Goal: Task Accomplishment & Management: Complete application form

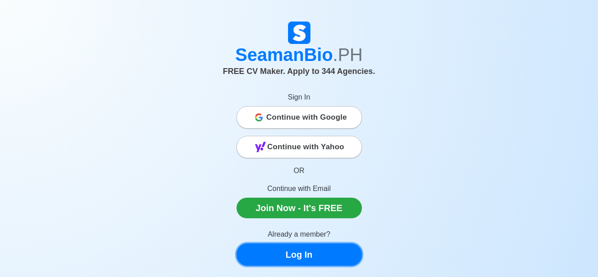
click at [282, 249] on link "Log In" at bounding box center [298, 254] width 125 height 22
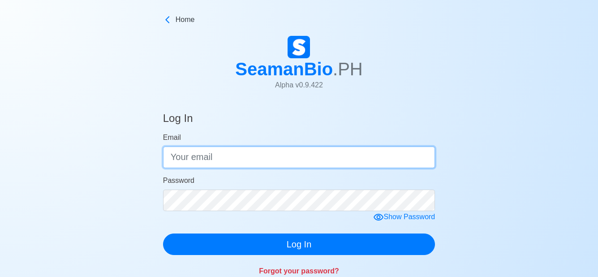
click at [260, 162] on input "Email" at bounding box center [299, 156] width 272 height 21
click at [257, 153] on input "Email" at bounding box center [299, 156] width 272 height 21
type input "p"
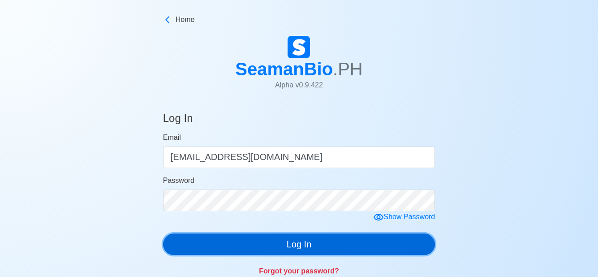
click at [249, 244] on button "Log In" at bounding box center [299, 243] width 272 height 21
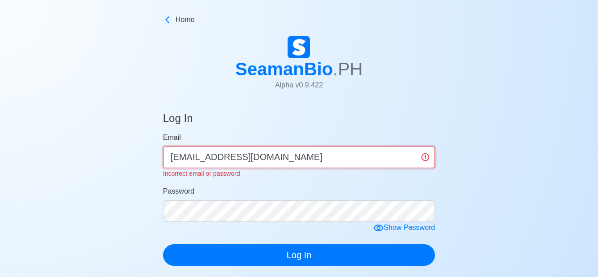
click at [270, 159] on input "regiepagente@yahoo.com" at bounding box center [299, 156] width 272 height 21
click at [274, 158] on input "regiepagente@yahoo.com" at bounding box center [299, 156] width 272 height 21
type input "r"
click at [274, 158] on input "pagenteregie" at bounding box center [299, 156] width 272 height 21
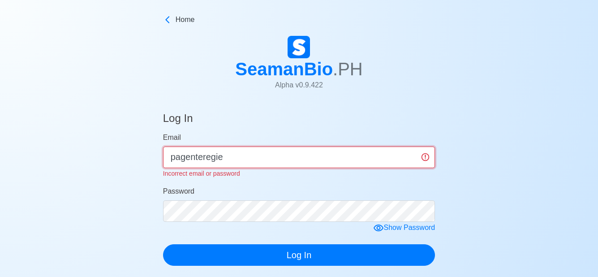
click at [274, 159] on input "pagenteregie" at bounding box center [299, 156] width 272 height 21
click at [263, 156] on input "pagenteregie" at bounding box center [299, 156] width 272 height 21
type input "pagenteregie83@yahoo.com"
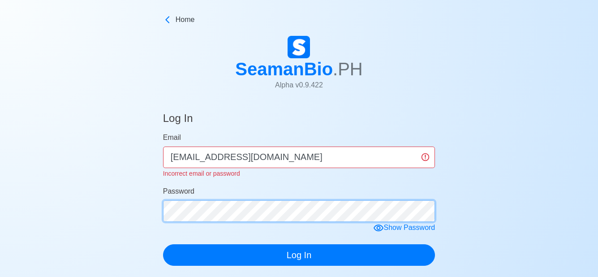
click at [239, 212] on form "Email pagenteregie83@yahoo.com Incorrect email or password Password Show Passwo…" at bounding box center [299, 198] width 272 height 133
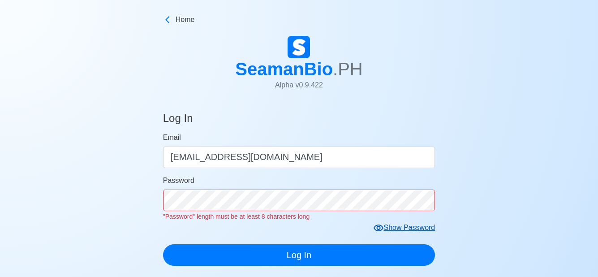
click at [375, 220] on form "Email pagenteregie83@yahoo.com Password "Password" length must be at least 8 ch…" at bounding box center [299, 198] width 272 height 133
click at [380, 225] on icon at bounding box center [378, 227] width 10 height 7
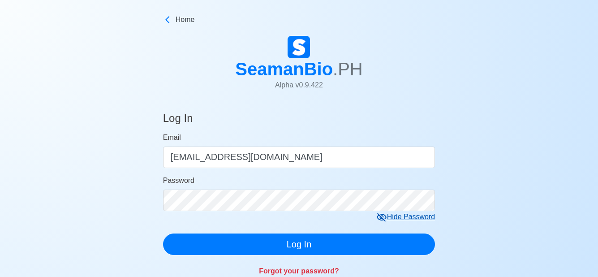
click at [374, 224] on form "Email pagenteregie83@yahoo.com Password Hide Password Log In" at bounding box center [299, 193] width 272 height 123
click at [378, 218] on icon at bounding box center [381, 217] width 11 height 11
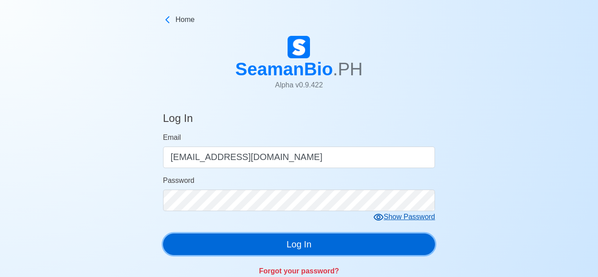
click at [364, 240] on button "Log In" at bounding box center [299, 243] width 272 height 21
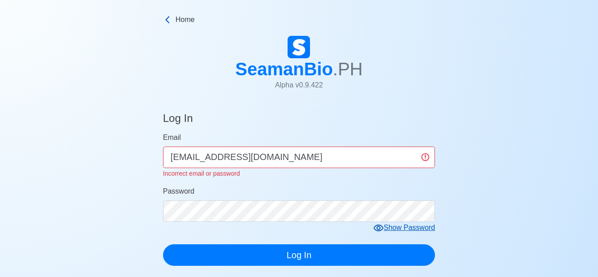
click at [169, 21] on icon at bounding box center [167, 19] width 9 height 9
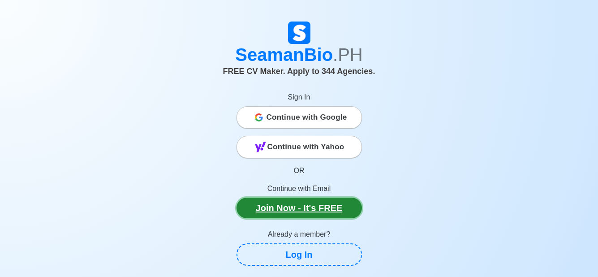
click at [345, 203] on link "Join Now - It's FREE" at bounding box center [298, 207] width 125 height 21
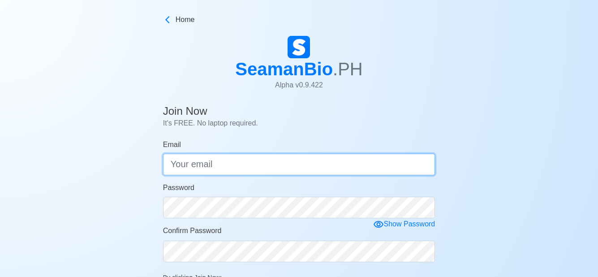
click at [196, 161] on input "Email" at bounding box center [299, 164] width 272 height 21
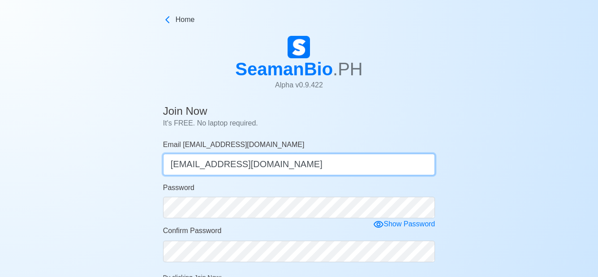
type input "[EMAIL_ADDRESS][DOMAIN_NAME]"
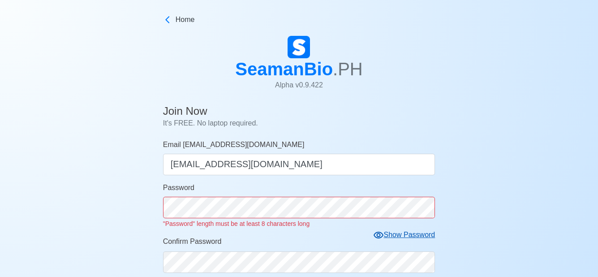
click at [380, 223] on form "Email pagenteregie83@gmail.com pagenteregie83@gmail.com Password "Password" len…" at bounding box center [299, 259] width 272 height 240
click at [379, 237] on icon at bounding box center [378, 234] width 10 height 7
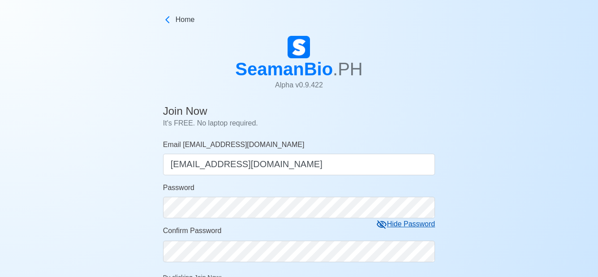
click at [376, 235] on form "Email pagenteregie83@gmail.com pagenteregie83@gmail.com Password Hide Password …" at bounding box center [299, 253] width 272 height 229
click at [325, 262] on form "Email pagenteregie83@gmail.com pagenteregie83@gmail.com Password Hide Password …" at bounding box center [299, 253] width 272 height 229
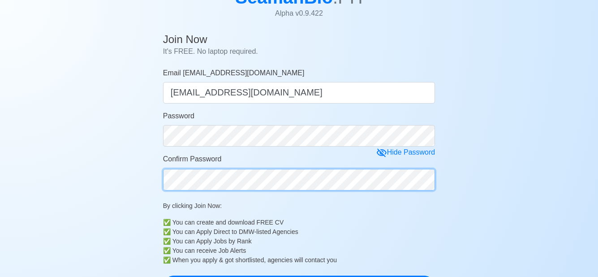
scroll to position [90, 0]
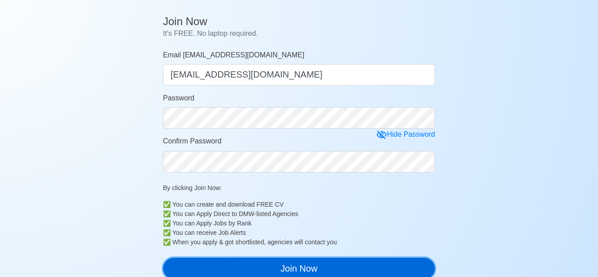
click at [261, 260] on button "Join Now" at bounding box center [299, 267] width 272 height 21
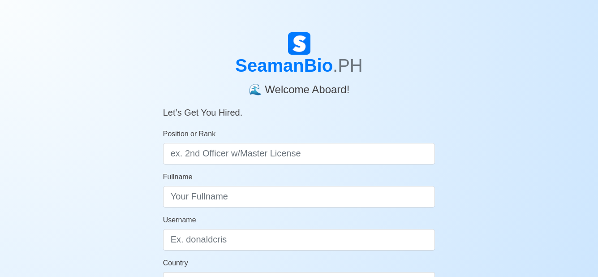
scroll to position [18, 0]
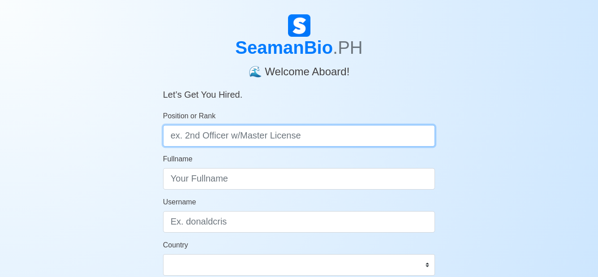
click at [348, 140] on input "Position or Rank" at bounding box center [299, 135] width 272 height 21
type input "cadet"
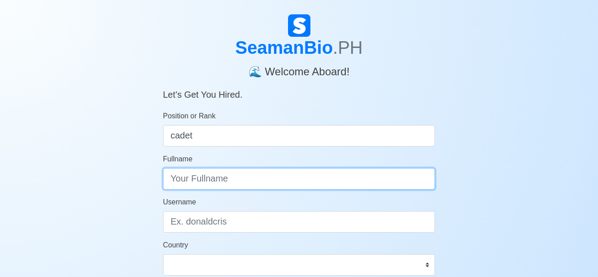
click at [303, 181] on input "Fullname" at bounding box center [299, 178] width 272 height 21
type input "r"
type input "[PERSON_NAME]"
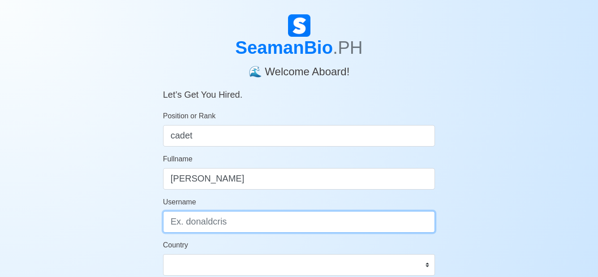
click at [246, 228] on input "Username" at bounding box center [299, 221] width 272 height 21
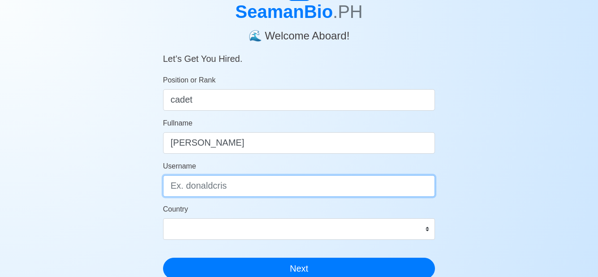
scroll to position [72, 0]
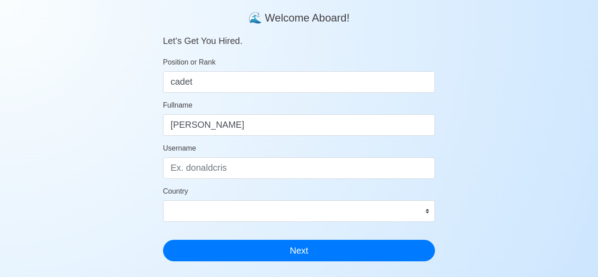
click at [374, 179] on form "Position or Rank cadet Fullname [PERSON_NAME] Username Country [GEOGRAPHIC_DATA…" at bounding box center [299, 159] width 272 height 204
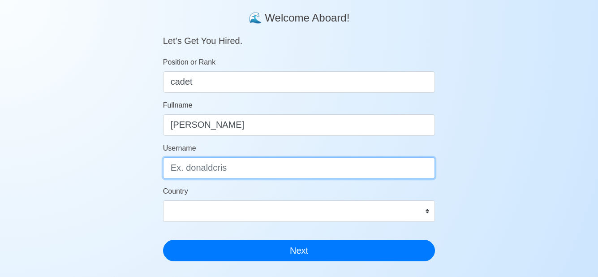
click at [368, 177] on input "Username" at bounding box center [299, 167] width 272 height 21
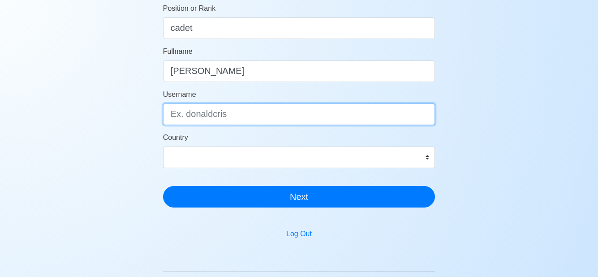
scroll to position [143, 0]
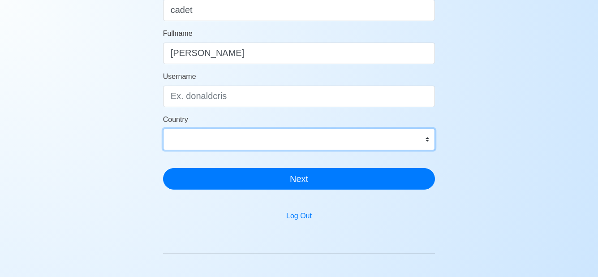
click at [428, 143] on select "[GEOGRAPHIC_DATA] [GEOGRAPHIC_DATA] [GEOGRAPHIC_DATA] [GEOGRAPHIC_DATA] [US_STA…" at bounding box center [299, 138] width 272 height 21
select select "PH"
click at [163, 128] on select "[GEOGRAPHIC_DATA] [GEOGRAPHIC_DATA] [GEOGRAPHIC_DATA] [GEOGRAPHIC_DATA] [US_STA…" at bounding box center [299, 138] width 272 height 21
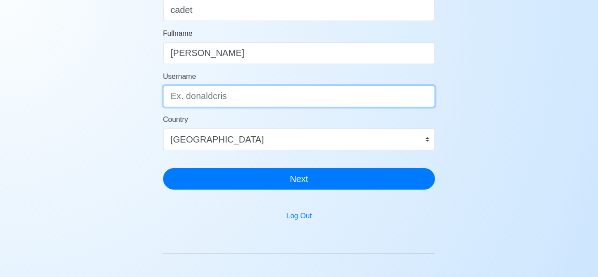
click at [302, 98] on input "Username" at bounding box center [299, 96] width 272 height 21
type input "d"
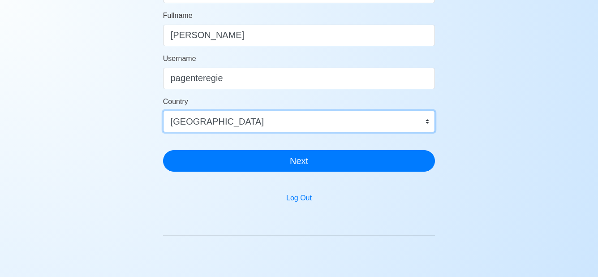
click at [432, 117] on select "[GEOGRAPHIC_DATA] [GEOGRAPHIC_DATA] [GEOGRAPHIC_DATA] [GEOGRAPHIC_DATA] [US_STA…" at bounding box center [299, 121] width 272 height 21
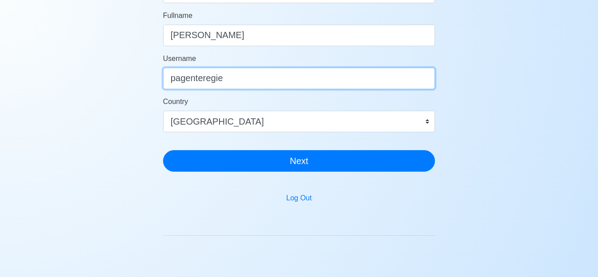
click at [367, 86] on input "pagenteregie" at bounding box center [299, 78] width 272 height 21
click at [367, 86] on input "pagenteregie83@" at bounding box center [299, 78] width 272 height 21
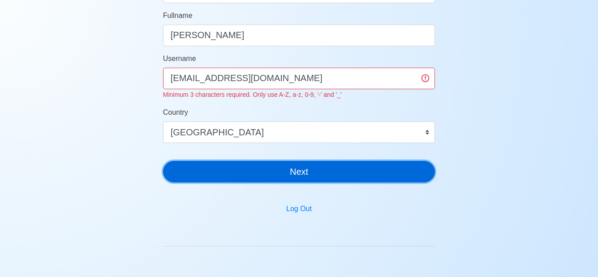
click at [297, 165] on button "Next" at bounding box center [299, 171] width 272 height 21
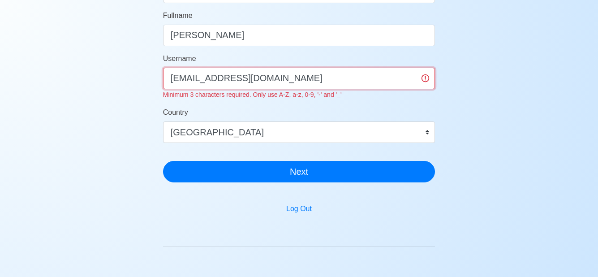
click at [302, 71] on input "[EMAIL_ADDRESS][DOMAIN_NAME]" at bounding box center [299, 78] width 272 height 21
type input "p"
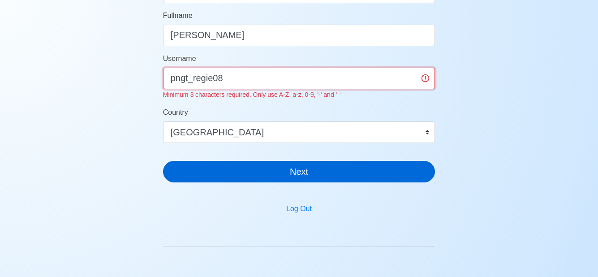
type input "pngt_regie08"
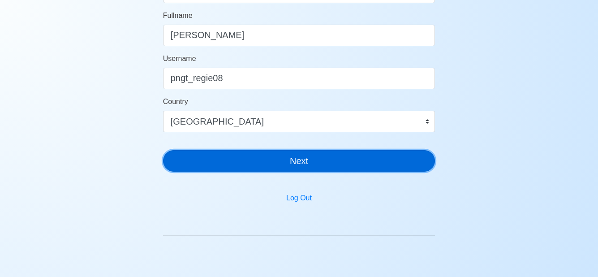
click at [255, 167] on button "Next" at bounding box center [299, 160] width 272 height 21
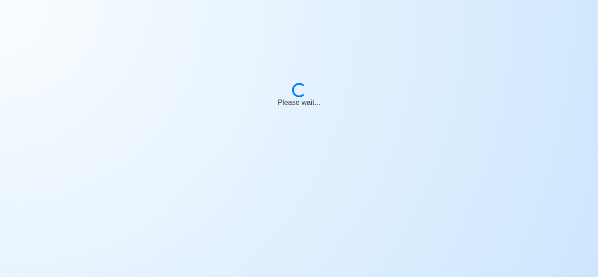
scroll to position [11, 0]
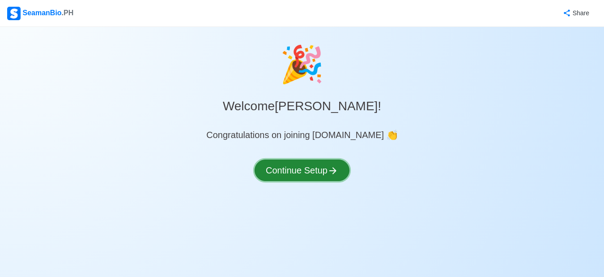
click at [285, 170] on button "Continue Setup" at bounding box center [302, 169] width 95 height 21
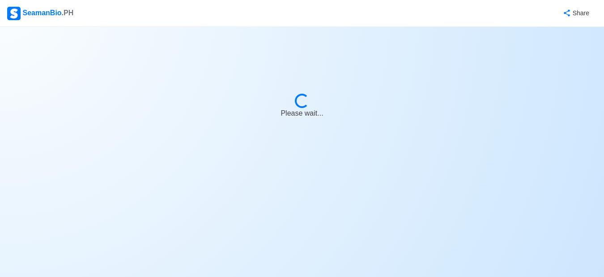
select select "Visible for Hiring"
select select "PH"
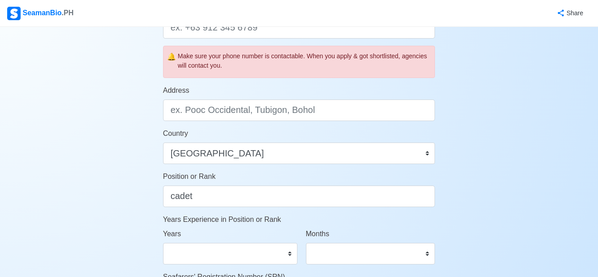
scroll to position [340, 0]
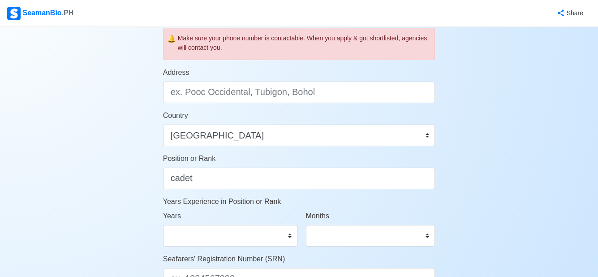
click at [595, 2] on nav "SeamanBio .PH Share" at bounding box center [299, 13] width 598 height 27
click at [597, 3] on nav "SeamanBio .PH Share" at bounding box center [299, 13] width 598 height 27
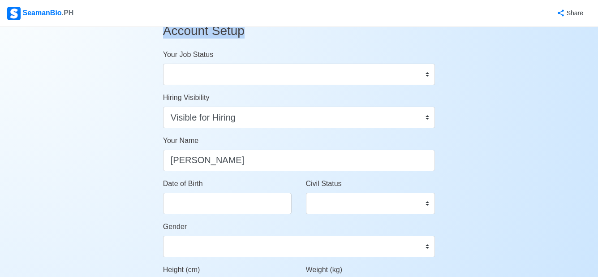
scroll to position [0, 0]
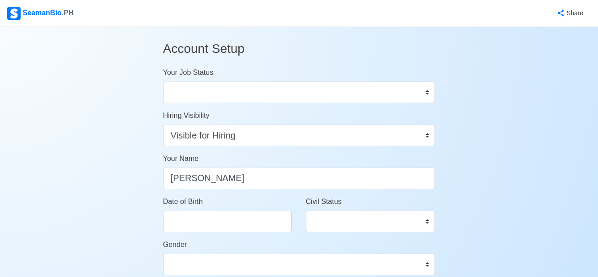
click at [397, 77] on div "Your Job Status Onboard Actively Looking for Job Not Looking for Job" at bounding box center [299, 85] width 272 height 36
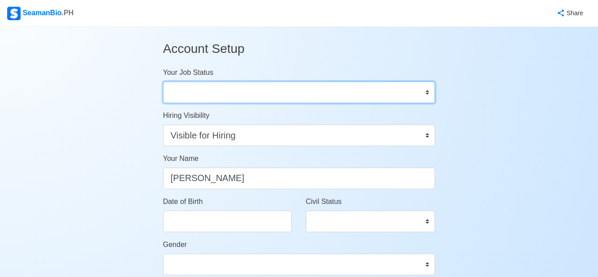
click at [397, 83] on select "Onboard Actively Looking for Job Not Looking for Job" at bounding box center [299, 91] width 272 height 21
select select "Actively Looking for Job"
click at [163, 81] on select "Onboard Actively Looking for Job Not Looking for Job" at bounding box center [299, 91] width 272 height 21
click at [413, 90] on select "Onboard Actively Looking for Job Not Looking for Job" at bounding box center [299, 91] width 272 height 21
click at [423, 92] on select "Onboard Actively Looking for Job Not Looking for Job" at bounding box center [299, 91] width 272 height 21
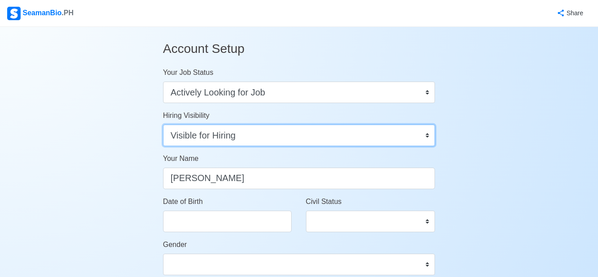
click at [326, 141] on select "Visible for Hiring Not Visible for Hiring" at bounding box center [299, 134] width 272 height 21
click at [424, 135] on select "Visible for Hiring Not Visible for Hiring" at bounding box center [299, 134] width 272 height 21
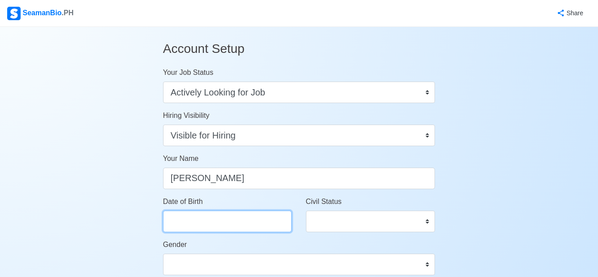
select select "****"
select select "*********"
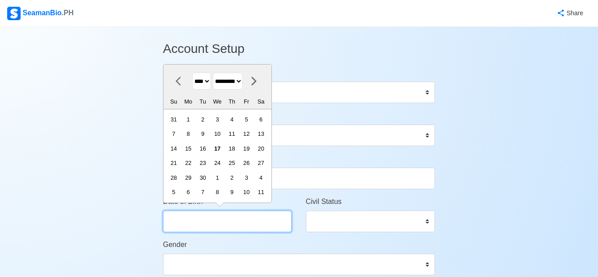
click at [263, 223] on input "Date of Birth" at bounding box center [227, 220] width 128 height 21
click at [207, 81] on select "**** **** **** **** **** **** **** **** **** **** **** **** **** **** **** ****…" at bounding box center [201, 81] width 19 height 17
select select "****"
click at [192, 73] on select "**** **** **** **** **** **** **** **** **** **** **** **** **** **** **** ****…" at bounding box center [201, 81] width 19 height 17
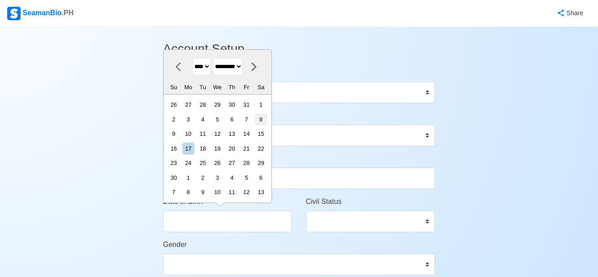
click at [265, 114] on div "8" at bounding box center [261, 119] width 12 height 12
type input "[DATE]"
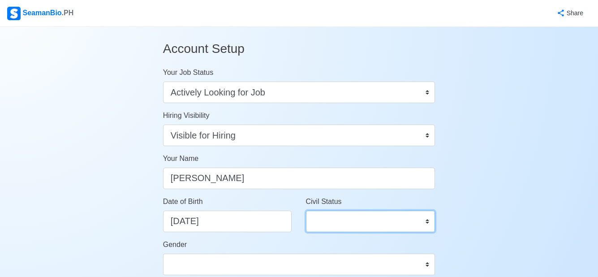
click at [348, 222] on select "Single Married Widowed Separated" at bounding box center [370, 220] width 129 height 21
select select "Single"
click at [306, 210] on select "Single Married Widowed Separated" at bounding box center [370, 220] width 129 height 21
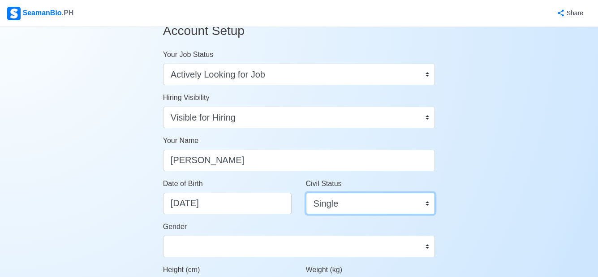
scroll to position [36, 0]
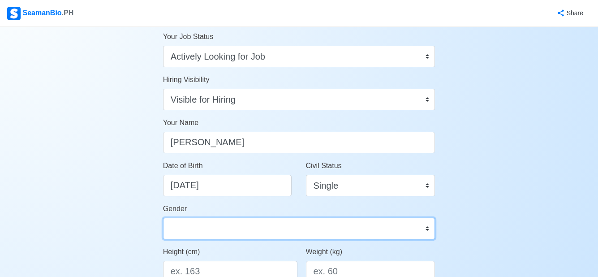
click at [384, 227] on select "[DEMOGRAPHIC_DATA] [DEMOGRAPHIC_DATA]" at bounding box center [299, 228] width 272 height 21
select select "[DEMOGRAPHIC_DATA]"
click at [163, 218] on select "[DEMOGRAPHIC_DATA] [DEMOGRAPHIC_DATA]" at bounding box center [299, 228] width 272 height 21
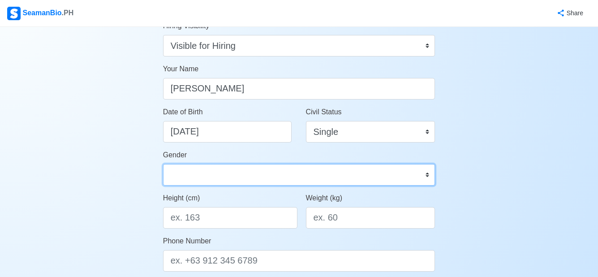
scroll to position [107, 0]
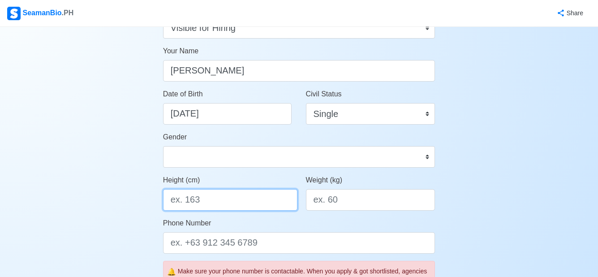
click at [278, 195] on input "Height (cm)" at bounding box center [230, 199] width 134 height 21
type input "167"
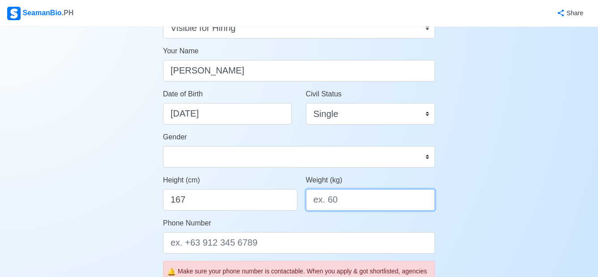
click at [323, 194] on input "Weight (kg)" at bounding box center [370, 199] width 129 height 21
type input "52"
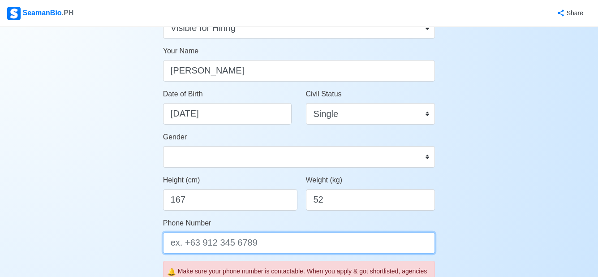
click at [308, 249] on input "Phone Number" at bounding box center [299, 242] width 272 height 21
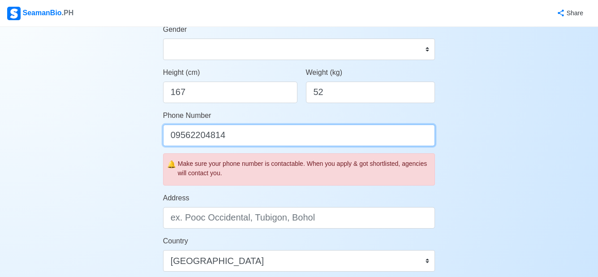
scroll to position [233, 0]
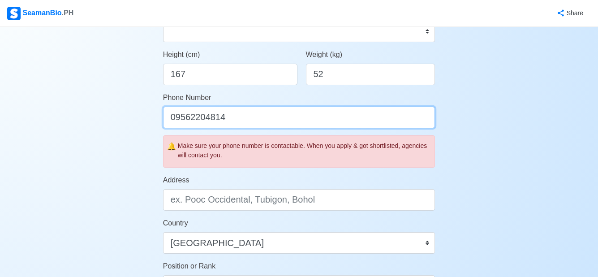
type input "09562204814"
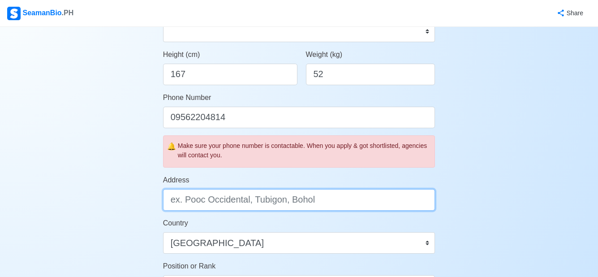
click at [363, 204] on input "Address" at bounding box center [299, 199] width 272 height 21
type input "b"
click at [363, 204] on input "Address" at bounding box center [299, 199] width 272 height 21
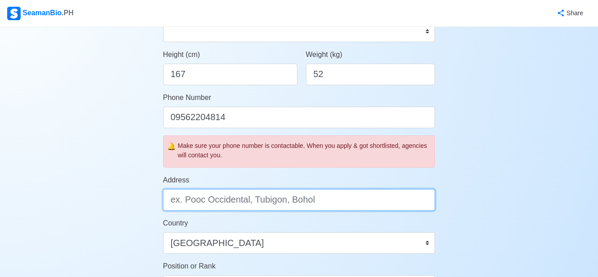
click at [363, 204] on input "Address" at bounding box center [299, 199] width 272 height 21
click at [175, 200] on input "baya baya tabina zamoboanga del sur" at bounding box center [299, 199] width 272 height 21
click at [196, 200] on input "Baya baya tabina zamoboanga del sur" at bounding box center [299, 199] width 272 height 21
click at [215, 202] on input "Baya Baya tabina zamoboanga del sur" at bounding box center [299, 199] width 272 height 21
click at [242, 201] on input "Baya Baya Tabina zamoboanga del sur" at bounding box center [299, 199] width 272 height 21
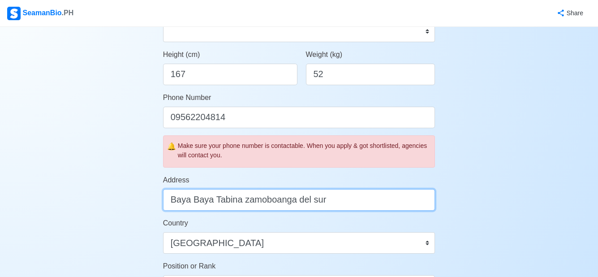
click at [243, 200] on input "Baya Baya Tabina zamoboanga del sur" at bounding box center [299, 199] width 272 height 21
click at [298, 200] on input "Baya Baya Tabina Zamoboanga del sur" at bounding box center [299, 199] width 272 height 21
click at [299, 201] on input "Baya Baya Tabina Zamoboanga del sur" at bounding box center [299, 199] width 272 height 21
click at [314, 200] on input "Baya Baya Tabina Zamoboanga [GEOGRAPHIC_DATA]" at bounding box center [299, 199] width 272 height 21
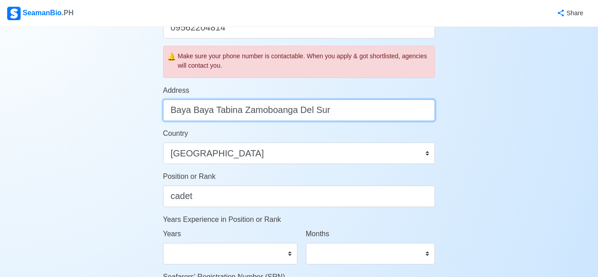
scroll to position [340, 0]
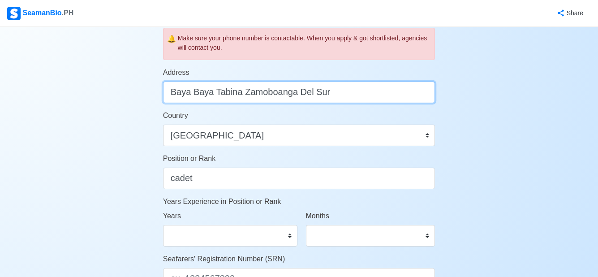
type input "Baya Baya Tabina Zamoboanga Del Sur"
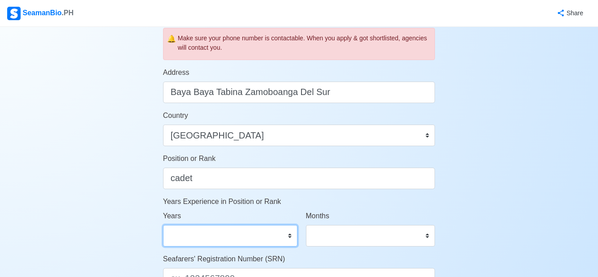
click at [269, 227] on select "0 1 2 3 4 5 6 7 8 9 10 11 12 13 14 15 16 17 18 19 20 21 22 23 24 25 26 27 28 29…" at bounding box center [230, 235] width 134 height 21
click at [163, 225] on select "0 1 2 3 4 5 6 7 8 9 10 11 12 13 14 15 16 17 18 19 20 21 22 23 24 25 26 27 28 29…" at bounding box center [230, 235] width 134 height 21
click at [289, 235] on select "0 1 2 3 4 5 6 7 8 9 10 11 12 13 14 15 16 17 18 19 20 21 22 23 24 25 26 27 28 29…" at bounding box center [230, 235] width 134 height 21
select select "0"
click at [163, 225] on select "0 1 2 3 4 5 6 7 8 9 10 11 12 13 14 15 16 17 18 19 20 21 22 23 24 25 26 27 28 29…" at bounding box center [230, 235] width 134 height 21
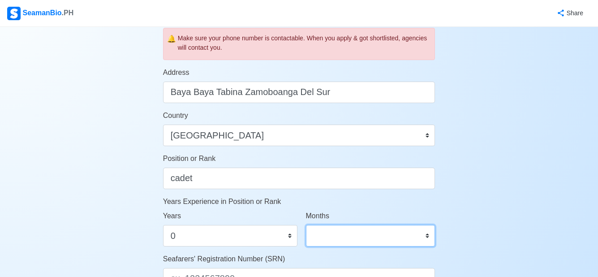
click at [426, 238] on select "0 1 2 3 4 5 6 7 8 9 10 11" at bounding box center [370, 235] width 129 height 21
select select "0"
click at [306, 225] on select "0 1 2 3 4 5 6 7 8 9 10 11" at bounding box center [370, 235] width 129 height 21
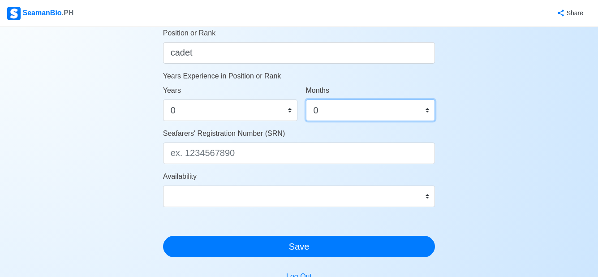
scroll to position [483, 0]
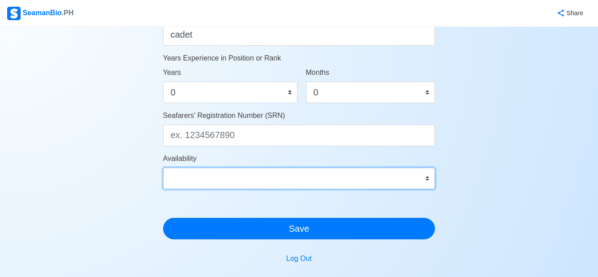
click at [423, 180] on select "Immediate [DATE] [DATE] [DATE] [DATE] [DATE] [DATE] [DATE] [DATE] [DATE]" at bounding box center [299, 177] width 272 height 21
select select "4102416000000"
click at [163, 167] on select "Immediate [DATE] [DATE] [DATE] [DATE] [DATE] [DATE] [DATE] [DATE] [DATE]" at bounding box center [299, 177] width 272 height 21
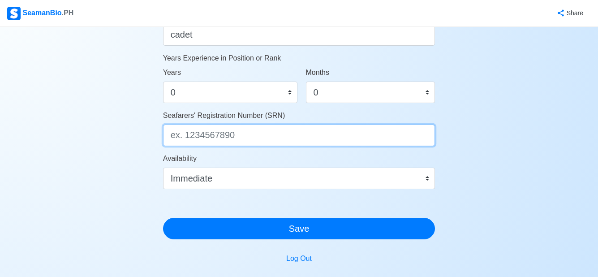
click at [317, 136] on input "Seafarers' Registration Number (SRN)" at bounding box center [299, 134] width 272 height 21
type input "0109080048"
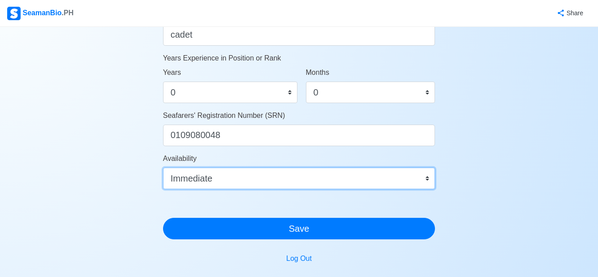
click at [259, 177] on select "Immediate [DATE] [DATE] [DATE] [DATE] [DATE] [DATE] [DATE] [DATE] [DATE]" at bounding box center [299, 177] width 272 height 21
select select "1759248000000"
click at [163, 167] on select "Immediate [DATE] [DATE] [DATE] [DATE] [DATE] [DATE] [DATE] [DATE] [DATE]" at bounding box center [299, 177] width 272 height 21
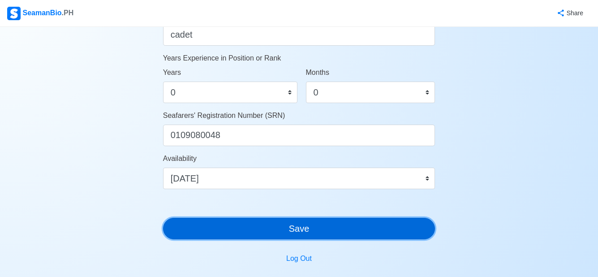
click at [228, 225] on button "Save" at bounding box center [299, 228] width 272 height 21
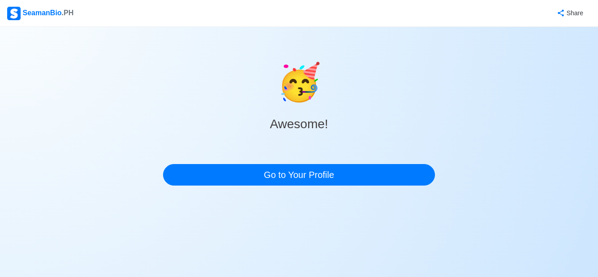
scroll to position [0, 0]
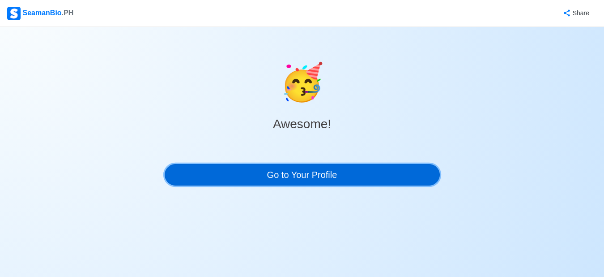
click at [226, 180] on link "Go to Your Profile" at bounding box center [302, 174] width 275 height 21
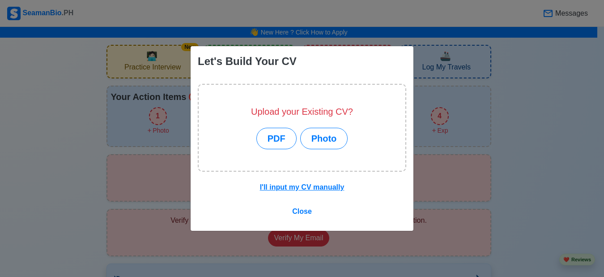
click at [252, 184] on div "I'll input my CV manually Close" at bounding box center [302, 205] width 223 height 52
click at [312, 140] on button "Photo" at bounding box center [324, 138] width 48 height 21
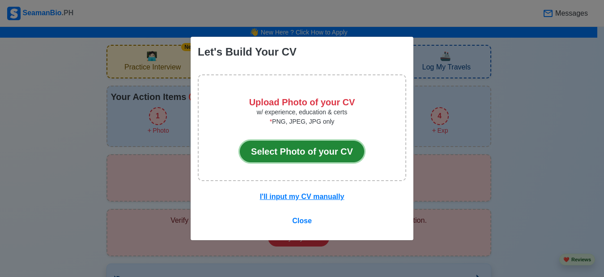
click at [303, 152] on button "Select Photo of your CV" at bounding box center [302, 151] width 124 height 21
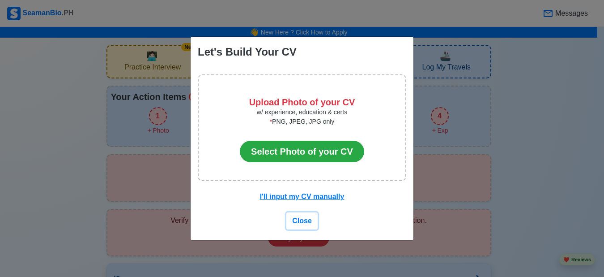
click at [303, 222] on span "Close" at bounding box center [302, 221] width 20 height 8
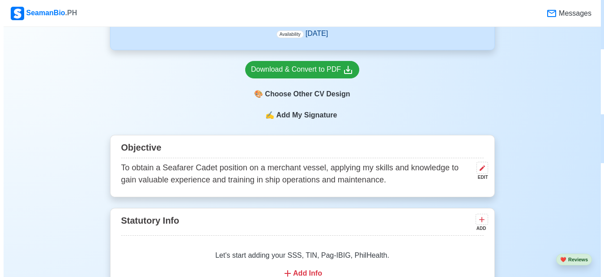
scroll to position [428, 0]
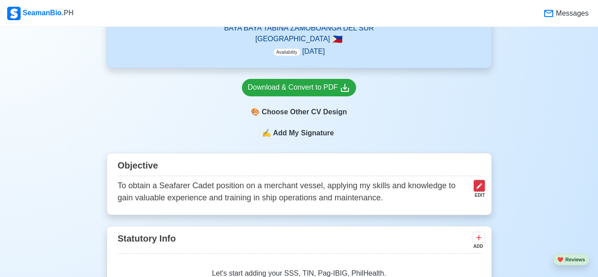
click at [476, 189] on icon at bounding box center [478, 185] width 7 height 7
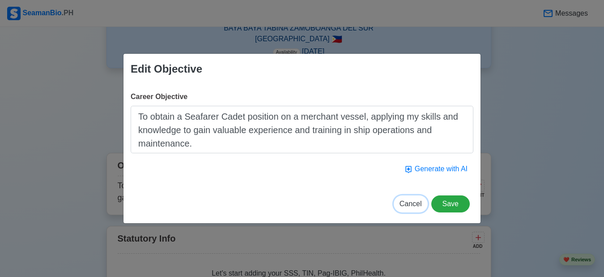
click at [404, 204] on span "Cancel" at bounding box center [411, 204] width 22 height 8
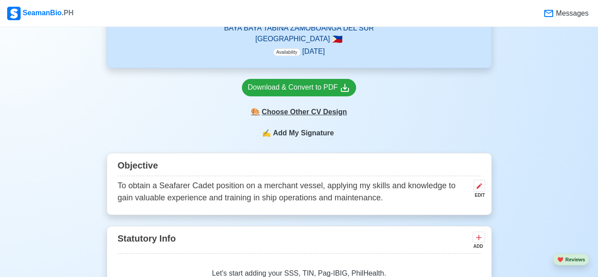
click at [314, 116] on div "🎨 Choose Other CV Design" at bounding box center [299, 111] width 114 height 17
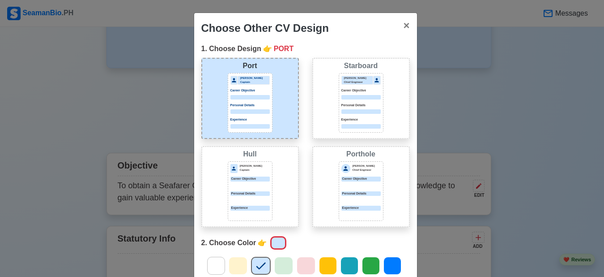
click at [251, 96] on div at bounding box center [250, 97] width 39 height 4
click at [234, 68] on div "Port" at bounding box center [250, 65] width 92 height 11
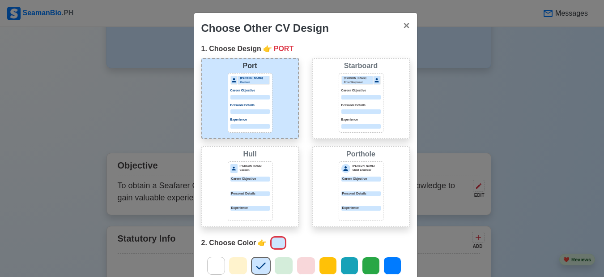
drag, startPoint x: 236, startPoint y: 91, endPoint x: 232, endPoint y: 86, distance: 6.4
click at [232, 86] on div "[PERSON_NAME] Captain Career Objective Personal Details Experience" at bounding box center [250, 103] width 45 height 60
click at [275, 258] on div at bounding box center [283, 266] width 19 height 18
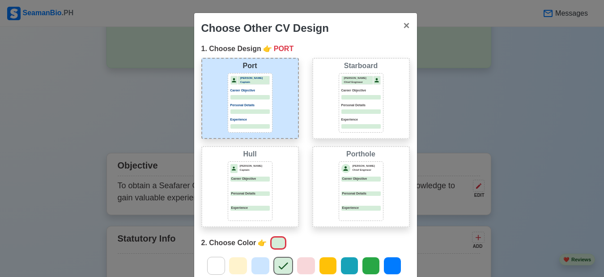
click at [263, 258] on div at bounding box center [260, 266] width 19 height 18
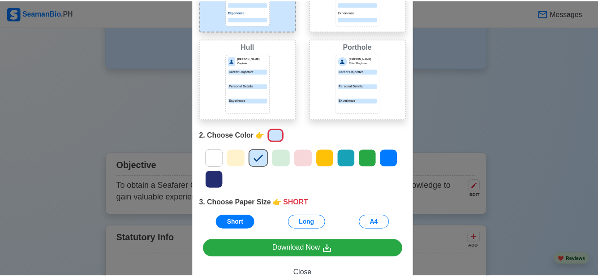
scroll to position [125, 0]
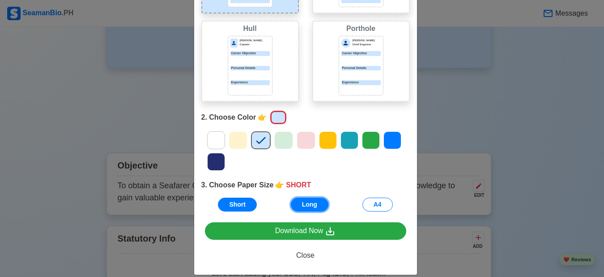
click at [315, 205] on button "Long" at bounding box center [310, 204] width 38 height 14
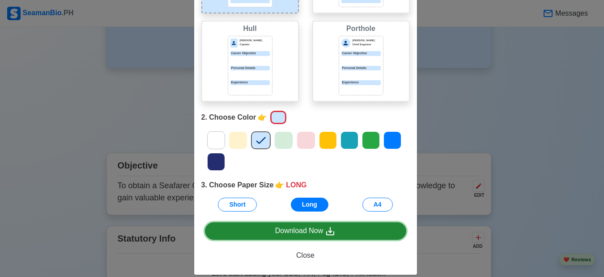
click at [321, 226] on div "Download Now" at bounding box center [305, 230] width 61 height 11
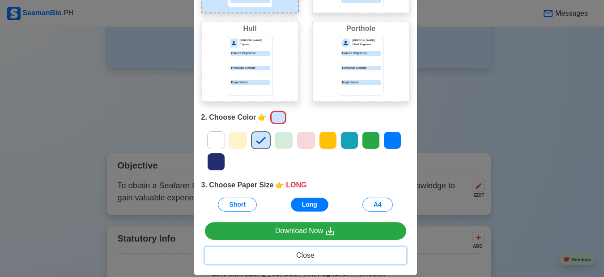
click at [302, 251] on span "Close" at bounding box center [305, 255] width 18 height 8
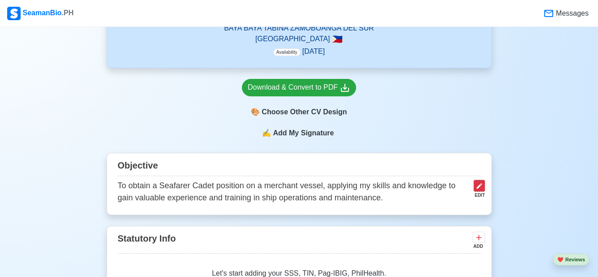
click at [476, 185] on icon at bounding box center [478, 185] width 7 height 7
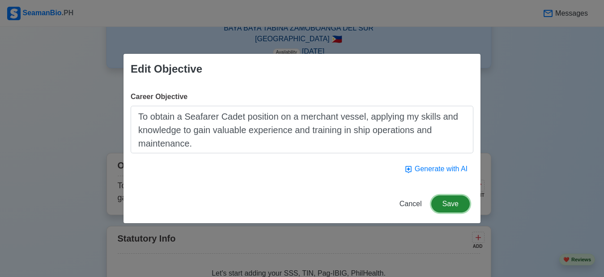
click at [452, 196] on button "Save" at bounding box center [451, 203] width 38 height 17
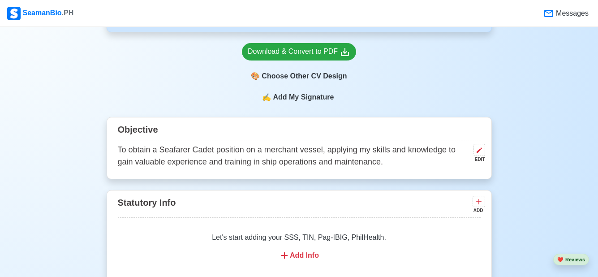
scroll to position [500, 0]
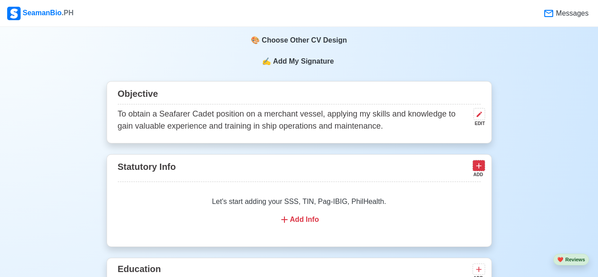
click at [479, 166] on icon at bounding box center [478, 165] width 5 height 5
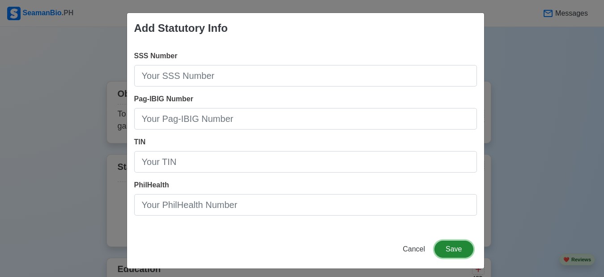
click at [446, 242] on button "Save" at bounding box center [454, 248] width 38 height 17
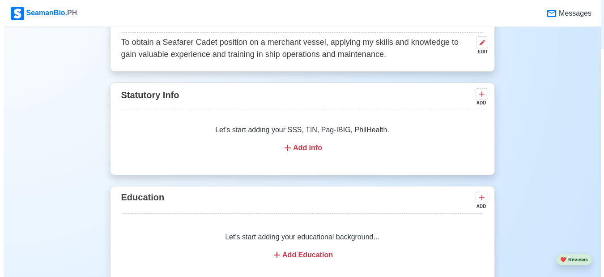
scroll to position [590, 0]
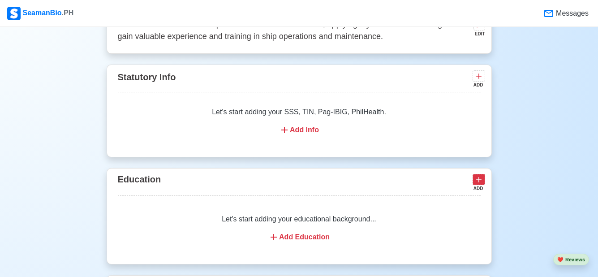
click at [478, 184] on icon at bounding box center [478, 179] width 9 height 9
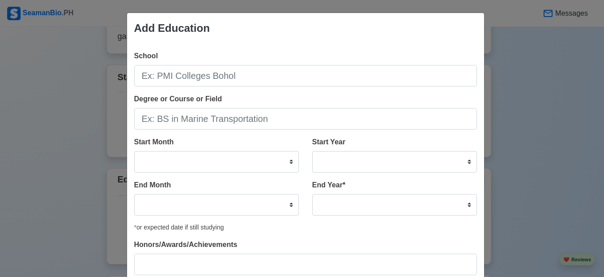
click at [246, 88] on div "School Degree or Course or Field Start Month January February March April May J…" at bounding box center [305, 166] width 357 height 246
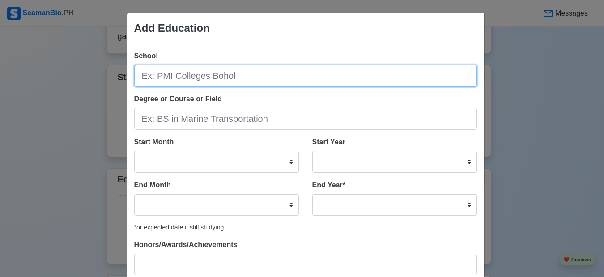
click at [238, 81] on input "School" at bounding box center [305, 75] width 343 height 21
type input "o"
type input "O"
click at [235, 77] on input "OUR OF [DEMOGRAPHIC_DATA] OF TRIUMH" at bounding box center [305, 75] width 343 height 21
click at [264, 72] on input "OUR OF [DEMOGRAPHIC_DATA] OF TRIUMPH" at bounding box center [305, 75] width 343 height 21
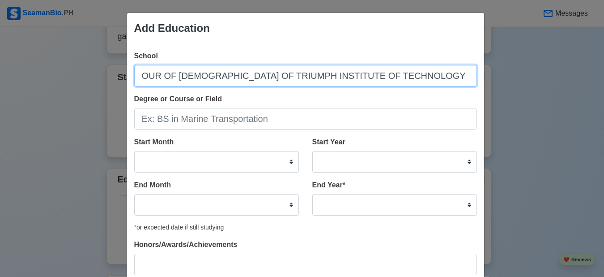
type input "OUR OF [DEMOGRAPHIC_DATA] OF TRIUMPH INSTITUTE OF TECHNOLOGY"
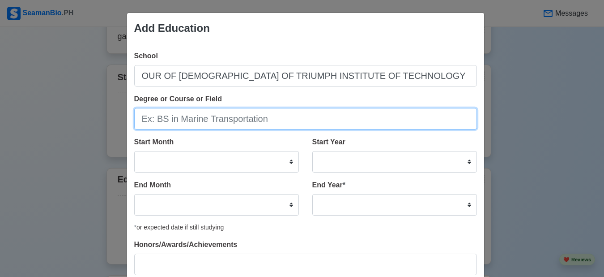
click at [290, 122] on input "Degree or Course or Field" at bounding box center [305, 118] width 343 height 21
click at [289, 122] on input "Degree or Course or Field" at bounding box center [305, 118] width 343 height 21
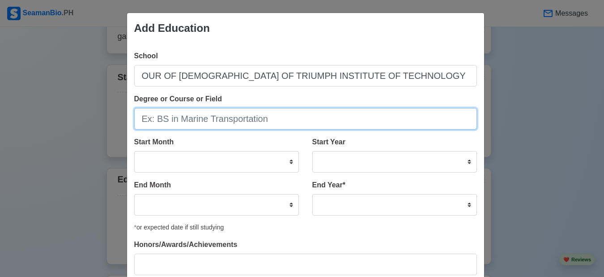
click at [308, 115] on input "Degree or Course or Field" at bounding box center [305, 118] width 343 height 21
type input "b"
click at [308, 115] on input "BACHELOR" at bounding box center [305, 118] width 343 height 21
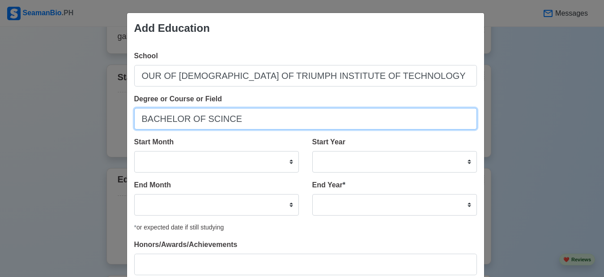
click at [209, 118] on input "BACHELOR OF SCINCE" at bounding box center [305, 118] width 343 height 21
click at [211, 119] on input "BACHELOR OF SCINCE" at bounding box center [305, 118] width 343 height 21
click at [248, 115] on input "BACHELOR OF SCIENCE" at bounding box center [305, 118] width 343 height 21
click at [248, 115] on input "BACHELOR OF SCIENCE O" at bounding box center [305, 118] width 343 height 21
click at [248, 115] on input "BACHELOR OF SCIENCE MARINE TRANSPORTA" at bounding box center [305, 118] width 343 height 21
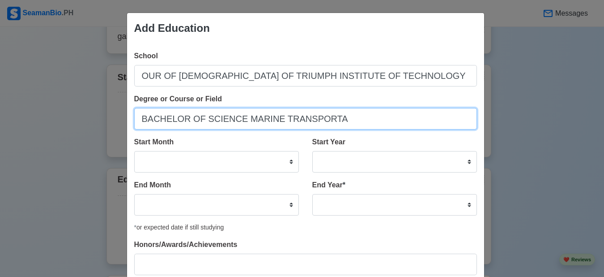
click at [329, 116] on input "BACHELOR OF SCIENCE MARINE TRANSPORTA" at bounding box center [305, 118] width 343 height 21
type input "BACHELOR OF SCIENCE MARINE TRANSPORTATION"
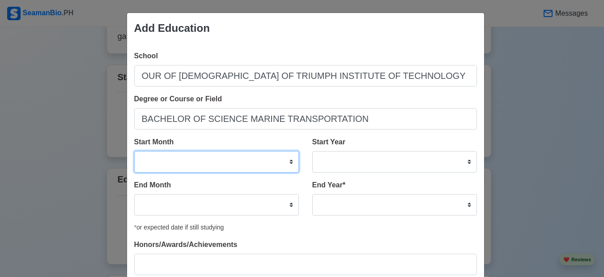
click at [235, 170] on select "January February March April May June July August September October November De…" at bounding box center [216, 161] width 165 height 21
select select "July"
click at [134, 151] on select "January February March April May June July August September October November De…" at bounding box center [216, 161] width 165 height 21
click at [184, 167] on select "January February March April May June July August September October November De…" at bounding box center [216, 161] width 165 height 21
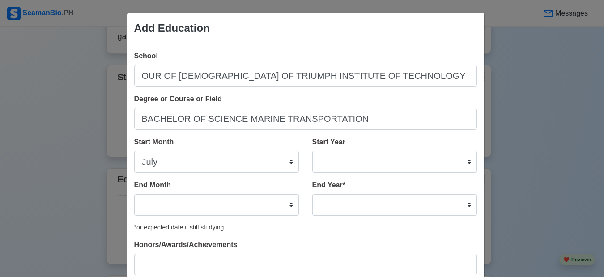
click at [415, 26] on div "Add Education" at bounding box center [305, 28] width 357 height 30
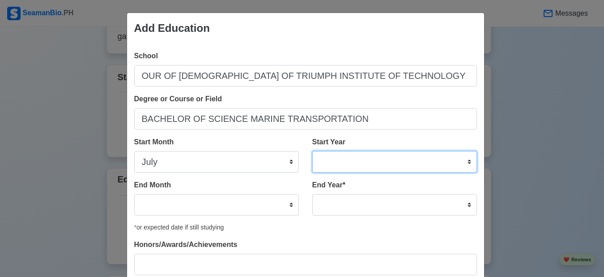
click at [317, 161] on select "2025 2024 2023 2022 2021 2020 2019 2018 2017 2016 2015 2014 2013 2012 2011 2010…" at bounding box center [394, 161] width 165 height 21
select select "2020"
click at [312, 151] on select "2025 2024 2023 2022 2021 2020 2019 2018 2017 2016 2015 2014 2013 2012 2011 2010…" at bounding box center [394, 161] width 165 height 21
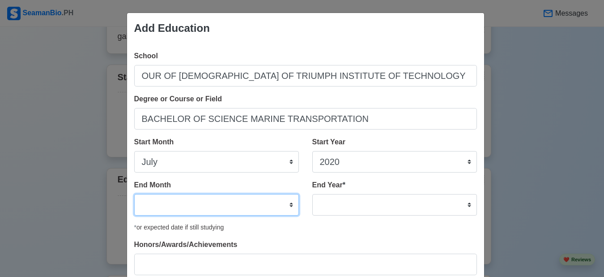
click at [169, 201] on select "January February March April May June July August September October November De…" at bounding box center [216, 204] width 165 height 21
select select "July"
click at [134, 194] on select "January February March April May June July August September October November De…" at bounding box center [216, 204] width 165 height 21
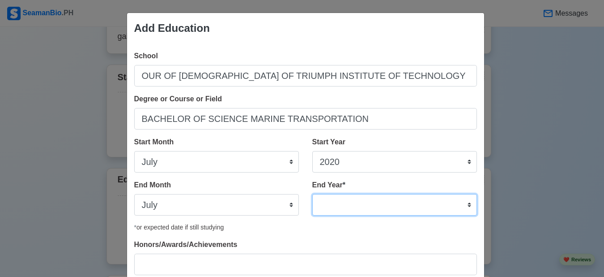
click at [325, 211] on select "2035 2034 2033 2032 2031 2030 2029 2028 2027 2026 2025 2024 2023 2022 2021 2020…" at bounding box center [394, 204] width 165 height 21
select select "2023"
click at [312, 194] on select "2035 2034 2033 2032 2031 2030 2029 2028 2027 2026 2025 2024 2023 2022 2021 2020…" at bounding box center [394, 204] width 165 height 21
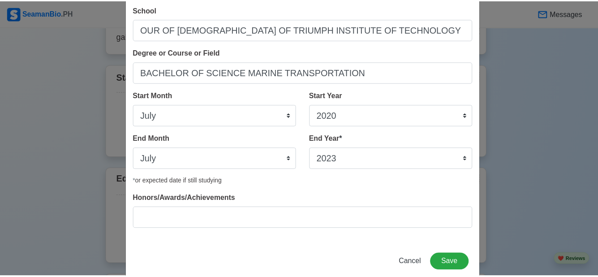
scroll to position [64, 0]
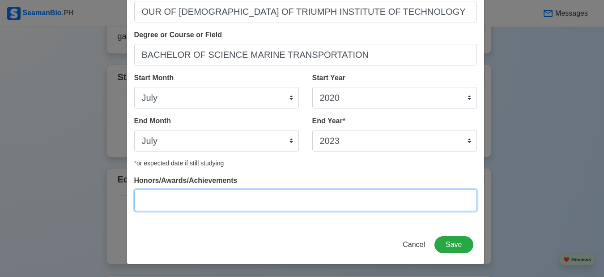
click at [352, 191] on input "Honors/Awards/Achievements" at bounding box center [305, 199] width 343 height 21
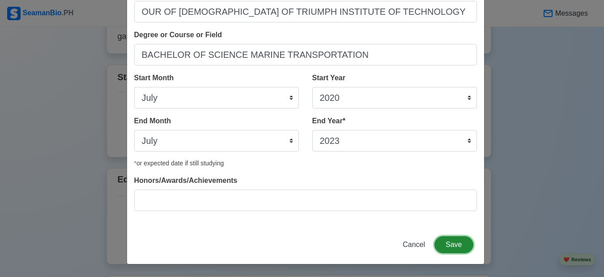
click at [442, 249] on button "Save" at bounding box center [454, 244] width 38 height 17
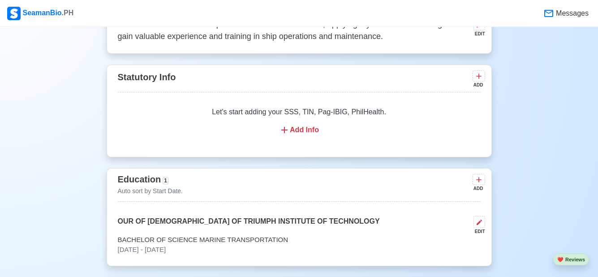
click at [389, 206] on div "Education 1 Auto sort by Start Date. ADD OUR OF [DEMOGRAPHIC_DATA] OF TRIUMPH I…" at bounding box center [299, 217] width 385 height 98
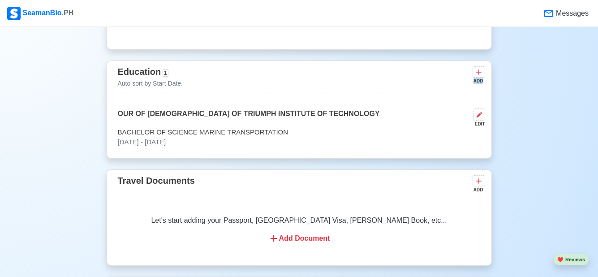
scroll to position [715, 0]
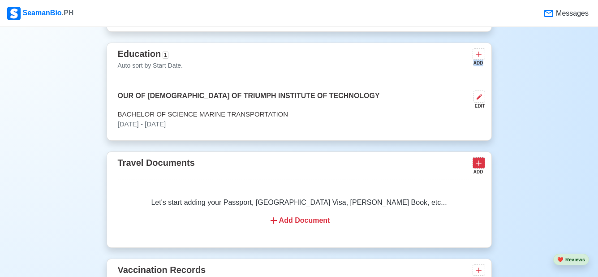
click at [476, 164] on icon at bounding box center [478, 162] width 9 height 9
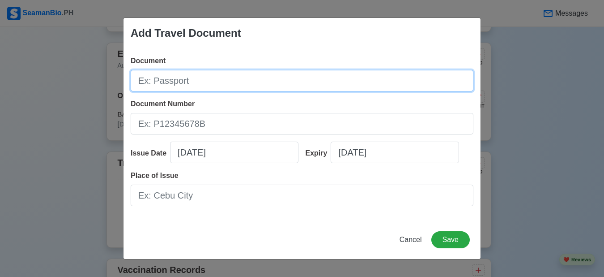
click at [247, 73] on input "Document" at bounding box center [302, 80] width 343 height 21
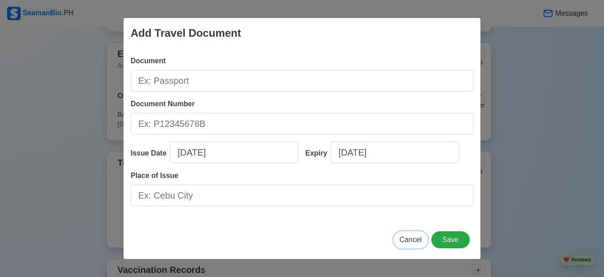
click at [406, 237] on span "Cancel" at bounding box center [411, 239] width 22 height 8
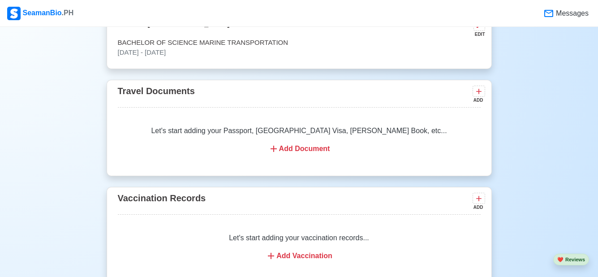
scroll to position [804, 0]
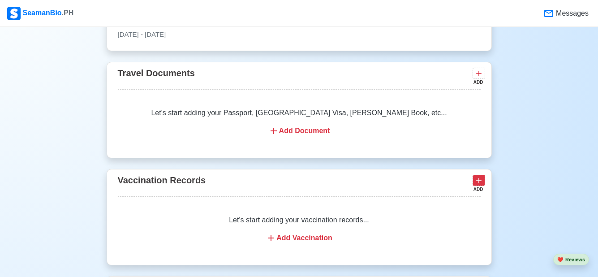
click at [478, 185] on icon at bounding box center [478, 180] width 9 height 9
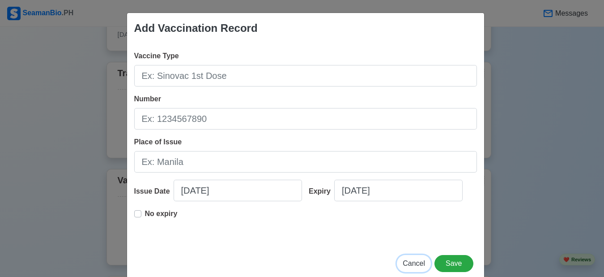
click at [419, 260] on span "Cancel" at bounding box center [414, 263] width 22 height 8
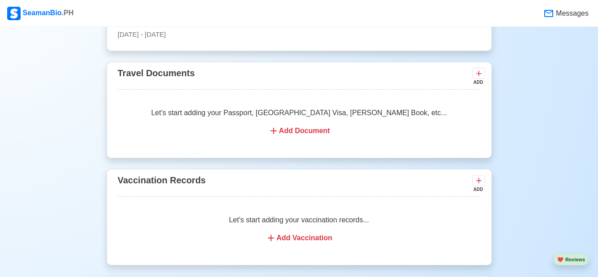
click at [313, 248] on div "Let's start adding your vaccination records... Add Vaccination" at bounding box center [299, 229] width 363 height 50
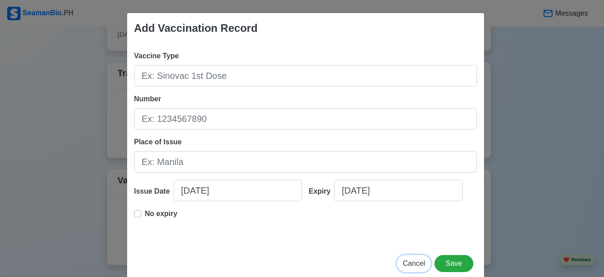
click at [402, 260] on button "Cancel" at bounding box center [414, 263] width 34 height 17
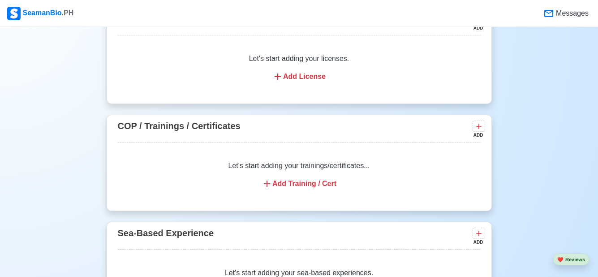
scroll to position [1091, 0]
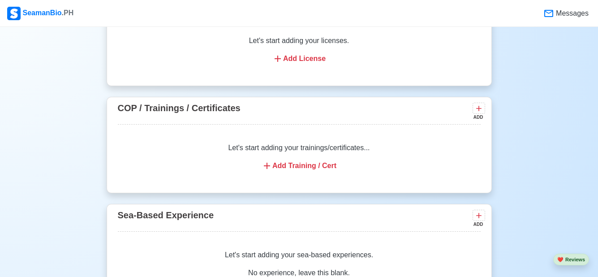
click at [321, 168] on div "Add Training / Cert" at bounding box center [298, 165] width 341 height 11
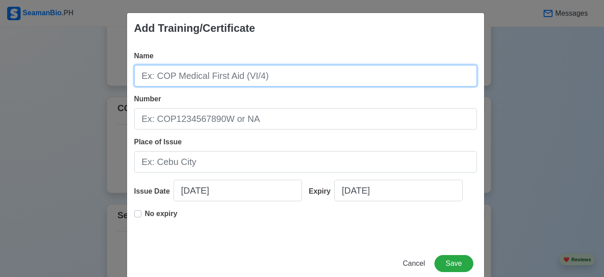
click at [272, 78] on input "Name" at bounding box center [305, 75] width 343 height 21
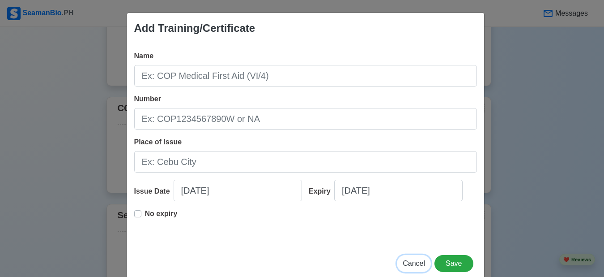
click at [410, 262] on span "Cancel" at bounding box center [414, 263] width 22 height 8
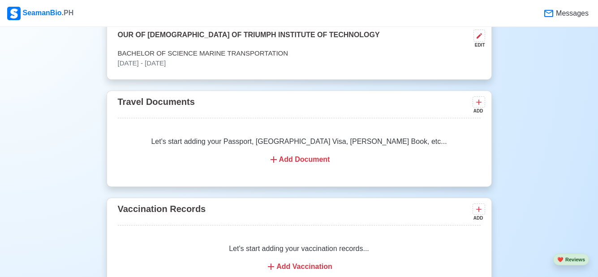
scroll to position [794, 0]
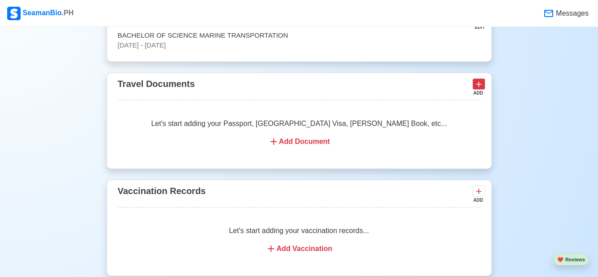
click at [483, 88] on icon at bounding box center [478, 84] width 9 height 9
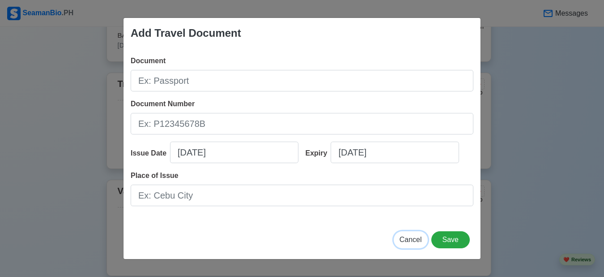
click at [415, 240] on span "Cancel" at bounding box center [411, 239] width 22 height 8
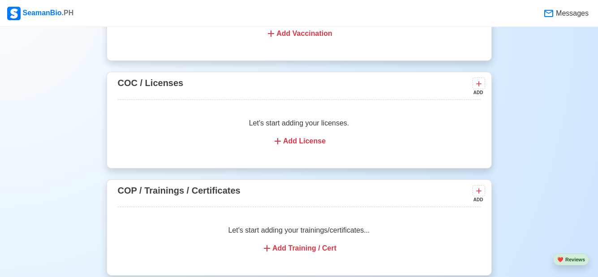
scroll to position [1026, 0]
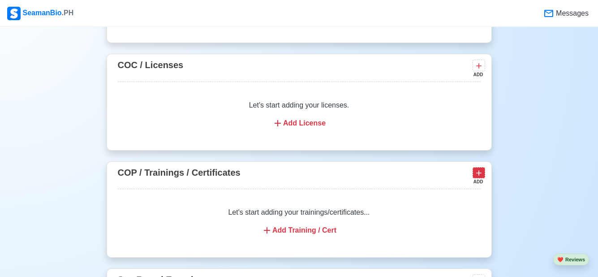
click at [475, 177] on icon at bounding box center [478, 172] width 9 height 9
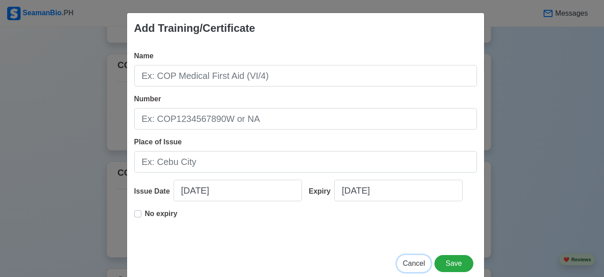
click at [405, 264] on span "Cancel" at bounding box center [414, 263] width 22 height 8
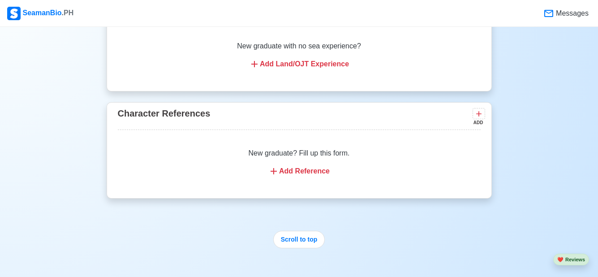
scroll to position [1443, 0]
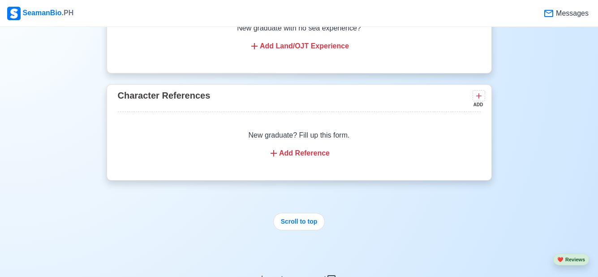
click at [328, 157] on div "Add Reference" at bounding box center [298, 153] width 341 height 11
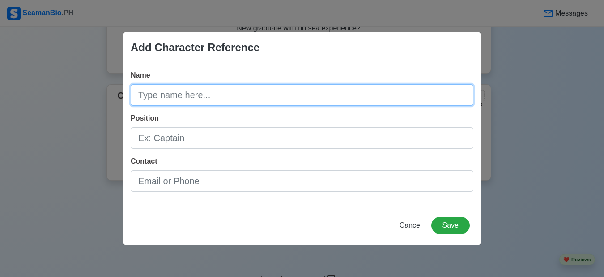
click at [256, 93] on input "Name" at bounding box center [302, 94] width 343 height 21
type input "[PERSON_NAME]"
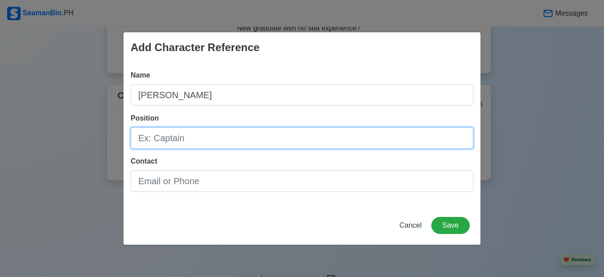
click at [219, 142] on input "Position" at bounding box center [302, 137] width 343 height 21
type input "DECK CADET"
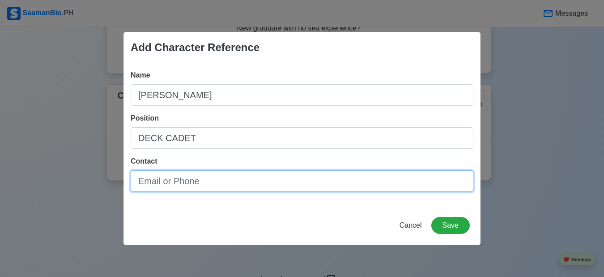
click at [197, 178] on input "Contact" at bounding box center [302, 180] width 343 height 21
type input "P"
type input "[EMAIL_ADDRESS][DOMAIN_NAME]"
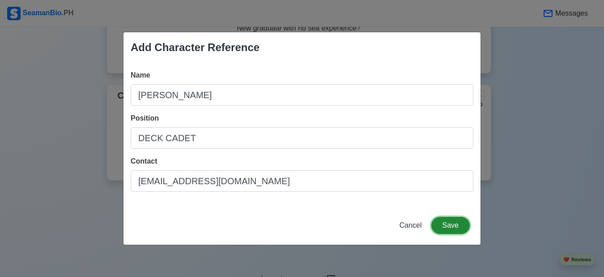
click at [438, 223] on button "Save" at bounding box center [451, 225] width 38 height 17
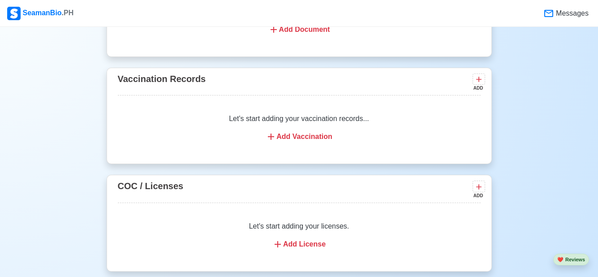
scroll to position [888, 0]
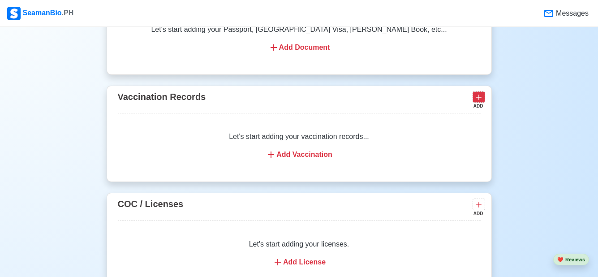
click at [480, 102] on icon at bounding box center [478, 97] width 9 height 9
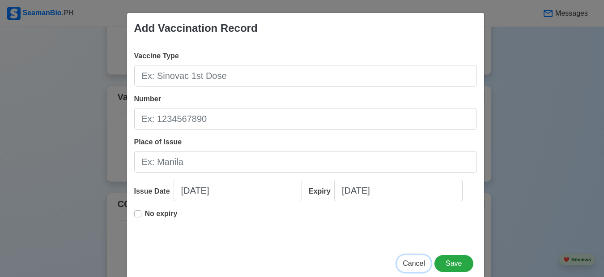
click at [401, 260] on button "Cancel" at bounding box center [414, 263] width 34 height 17
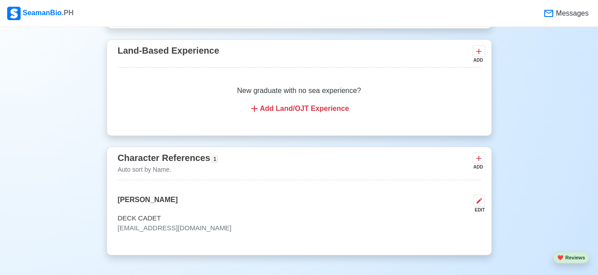
scroll to position [1603, 0]
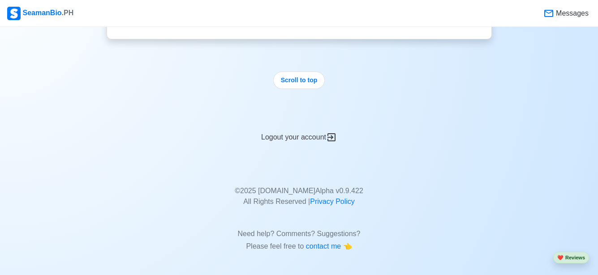
click at [333, 136] on icon at bounding box center [331, 137] width 11 height 11
